Goal: Task Accomplishment & Management: Use online tool/utility

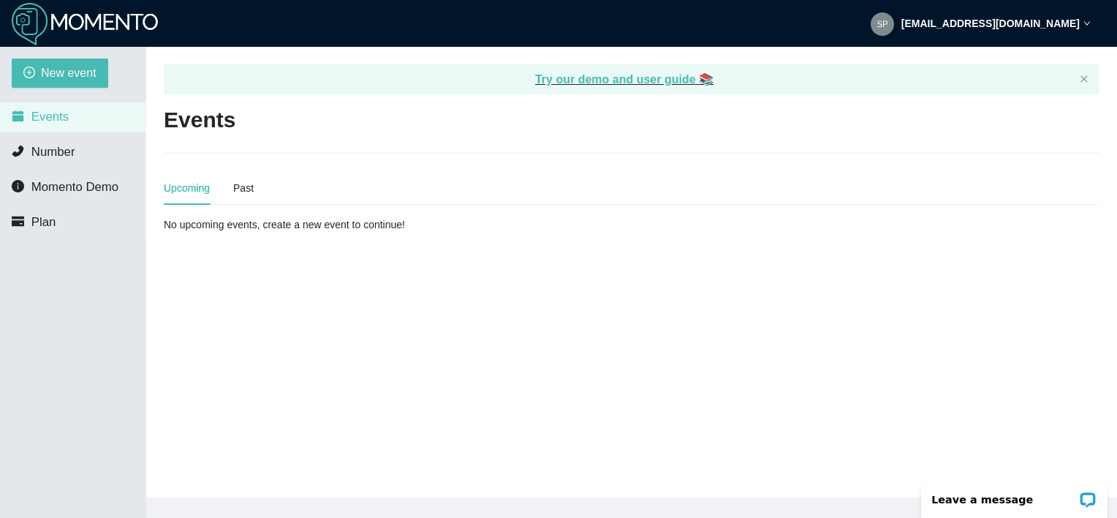
click at [243, 186] on div "Past" at bounding box center [243, 188] width 20 height 16
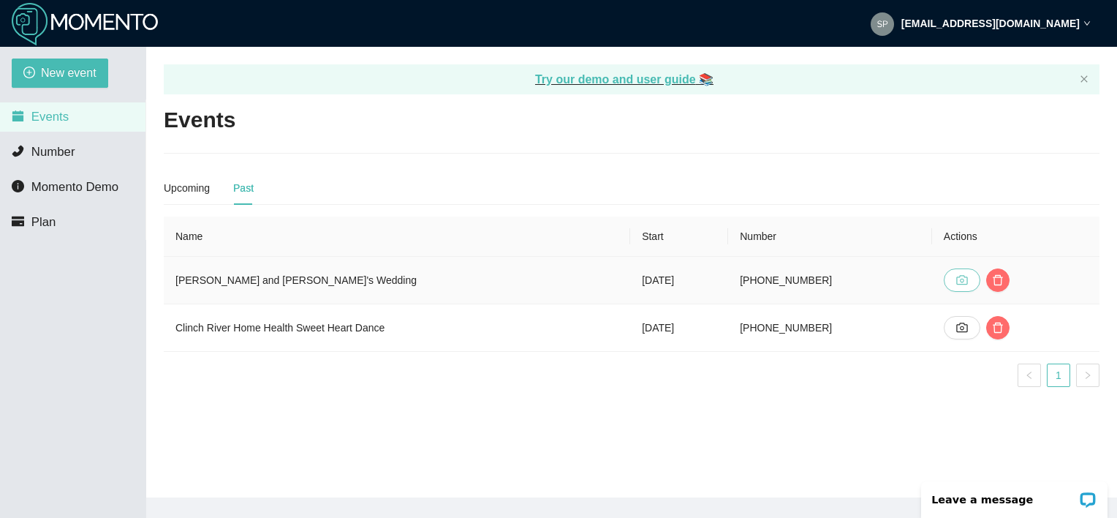
click at [958, 279] on button "button" at bounding box center [962, 279] width 37 height 23
